Goal: Browse casually: Explore the website without a specific task or goal

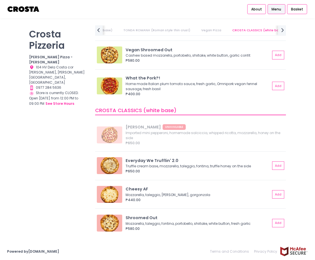
scroll to position [0, 178]
click at [171, 167] on div "Truffle cream base, mozzarella, taleggio, fontina, truffle honey on the side" at bounding box center [196, 166] width 143 height 5
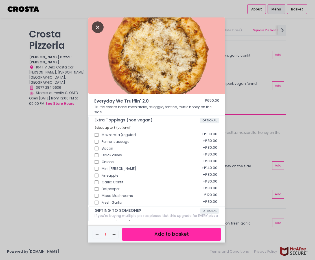
click at [97, 29] on icon "Close" at bounding box center [98, 27] width 12 height 12
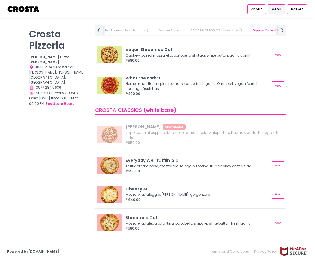
drag, startPoint x: 46, startPoint y: 180, endPoint x: 42, endPoint y: 180, distance: 4.3
click at [44, 180] on div "[PERSON_NAME] Pizzeria [PERSON_NAME] Pizza - [PERSON_NAME] Location Created wit…" at bounding box center [59, 127] width 66 height 204
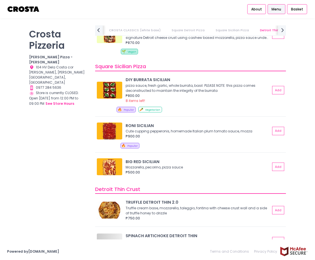
scroll to position [0, 0]
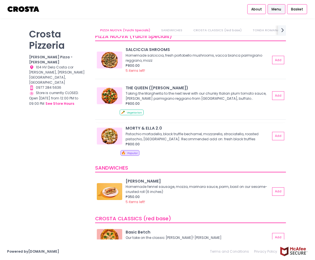
click at [113, 134] on img at bounding box center [109, 136] width 25 height 17
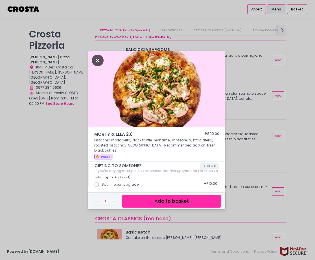
click at [99, 62] on icon "Close" at bounding box center [98, 61] width 12 height 12
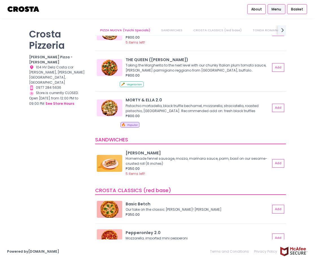
click at [115, 65] on img at bounding box center [109, 67] width 25 height 17
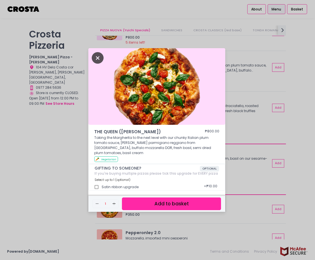
click at [100, 62] on icon "Close" at bounding box center [98, 58] width 12 height 12
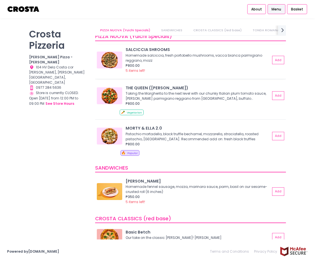
click at [111, 56] on img at bounding box center [109, 60] width 25 height 17
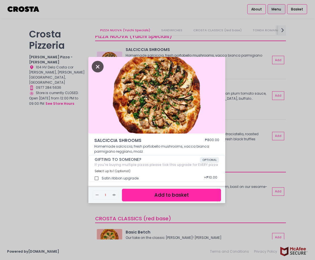
click at [98, 67] on icon "Close" at bounding box center [98, 67] width 12 height 12
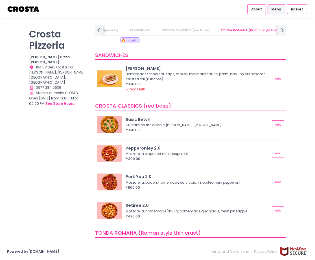
click at [104, 118] on img at bounding box center [109, 124] width 25 height 17
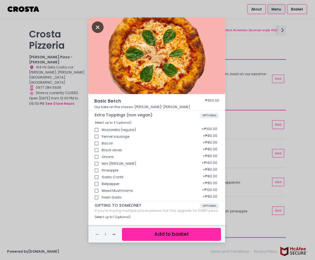
click at [98, 27] on icon "Close" at bounding box center [98, 27] width 12 height 12
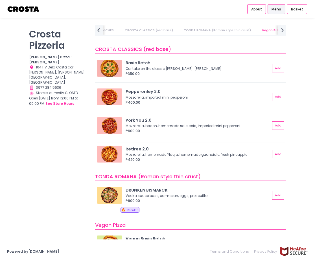
click at [111, 149] on img at bounding box center [109, 154] width 25 height 17
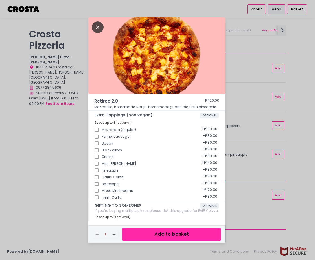
click at [95, 28] on icon "Close" at bounding box center [98, 27] width 12 height 12
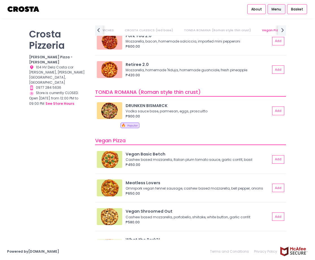
click at [109, 112] on img at bounding box center [109, 110] width 25 height 17
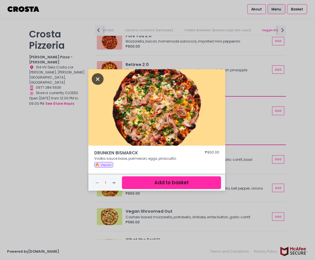
click at [102, 80] on icon "Close" at bounding box center [98, 79] width 12 height 12
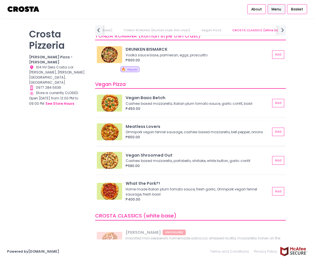
click at [114, 127] on img at bounding box center [109, 132] width 25 height 17
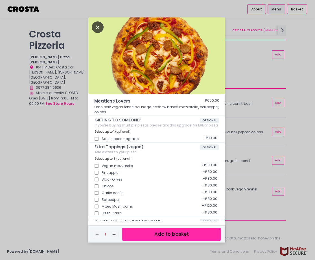
click at [95, 28] on icon "Close" at bounding box center [98, 27] width 12 height 12
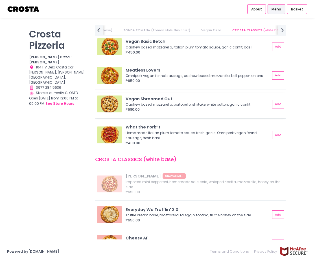
click at [114, 98] on img at bounding box center [109, 104] width 25 height 17
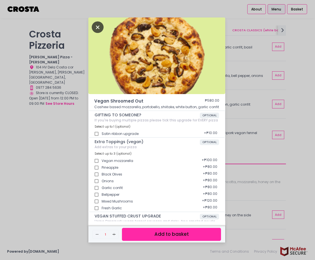
click at [92, 27] on icon "Close" at bounding box center [98, 27] width 12 height 12
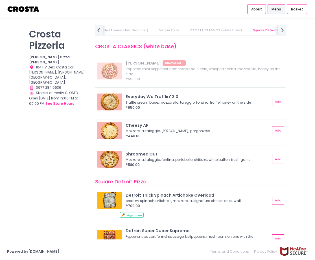
click at [114, 122] on div "Cheesy AF Mozzarella, taleggio, [PERSON_NAME], gorgonzola ₱440.00 Add" at bounding box center [190, 132] width 191 height 25
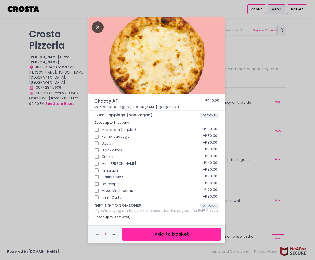
click at [98, 30] on icon "Close" at bounding box center [98, 27] width 12 height 12
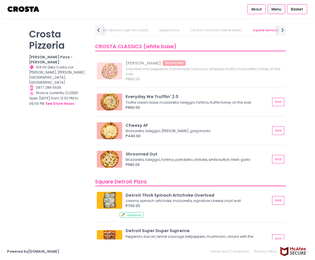
click at [119, 106] on img at bounding box center [109, 102] width 25 height 17
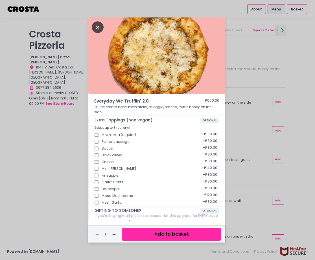
click at [94, 28] on icon "Close" at bounding box center [98, 27] width 12 height 12
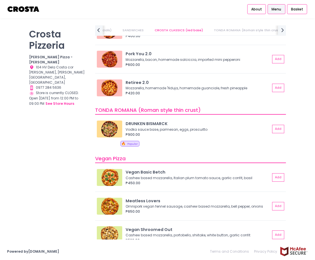
scroll to position [233, 0]
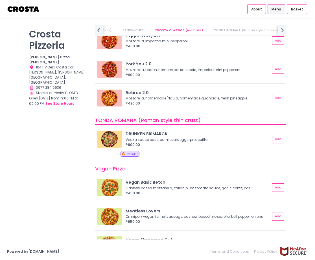
click at [113, 98] on img at bounding box center [109, 98] width 25 height 17
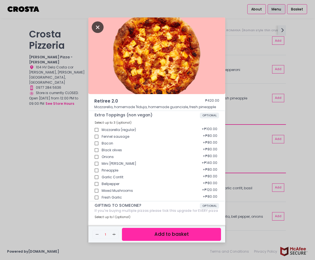
click at [100, 27] on icon "Close" at bounding box center [98, 27] width 12 height 12
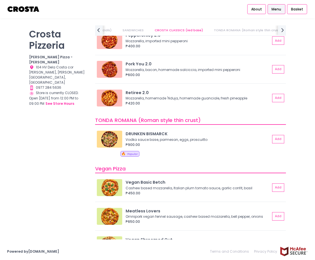
click at [116, 138] on img at bounding box center [109, 139] width 25 height 17
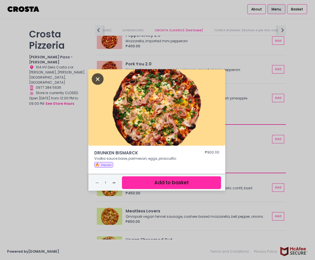
click at [98, 79] on icon "Close" at bounding box center [98, 79] width 12 height 12
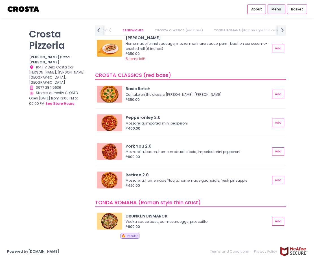
scroll to position [148, 0]
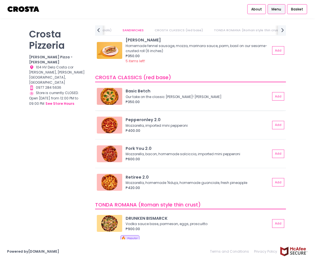
click at [113, 96] on img at bounding box center [109, 96] width 25 height 17
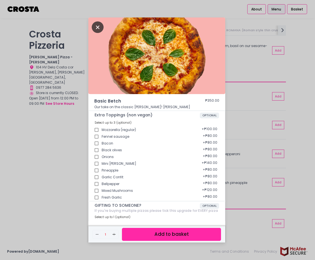
click at [95, 27] on icon "Close" at bounding box center [98, 27] width 12 height 12
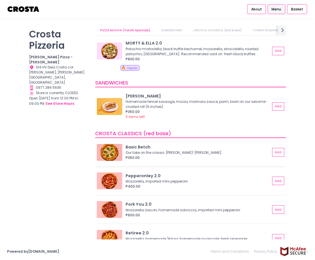
scroll to position [92, 0]
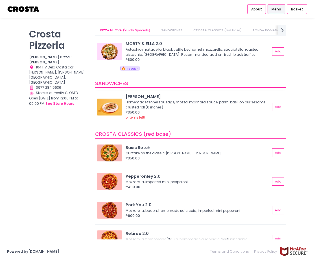
click at [108, 103] on img at bounding box center [109, 107] width 25 height 17
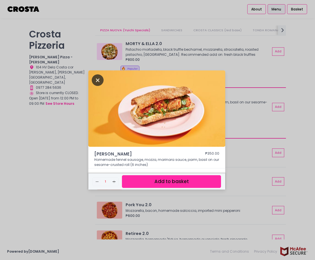
click at [98, 80] on icon "Close" at bounding box center [98, 80] width 12 height 12
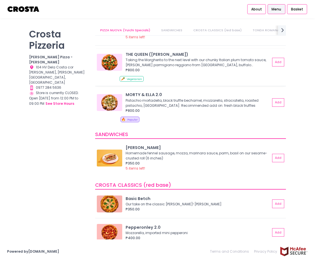
scroll to position [0, 0]
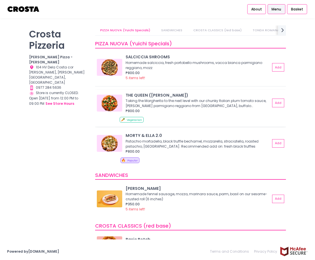
click at [114, 109] on img at bounding box center [109, 103] width 25 height 17
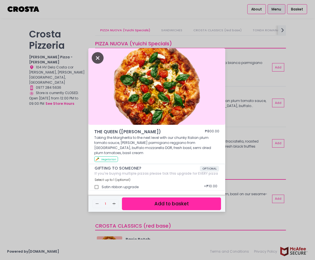
click at [99, 62] on icon "Close" at bounding box center [98, 58] width 12 height 12
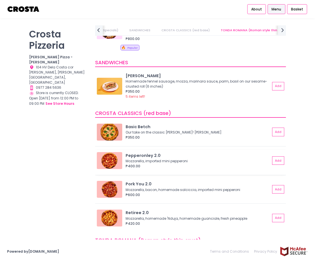
scroll to position [141, 0]
